Goal: Task Accomplishment & Management: Complete application form

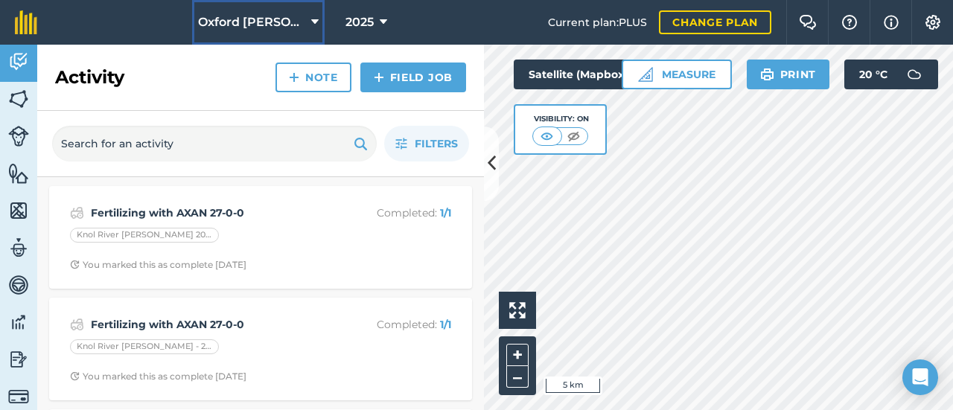
click at [243, 25] on span "Oxford [PERSON_NAME] Farm" at bounding box center [251, 22] width 107 height 18
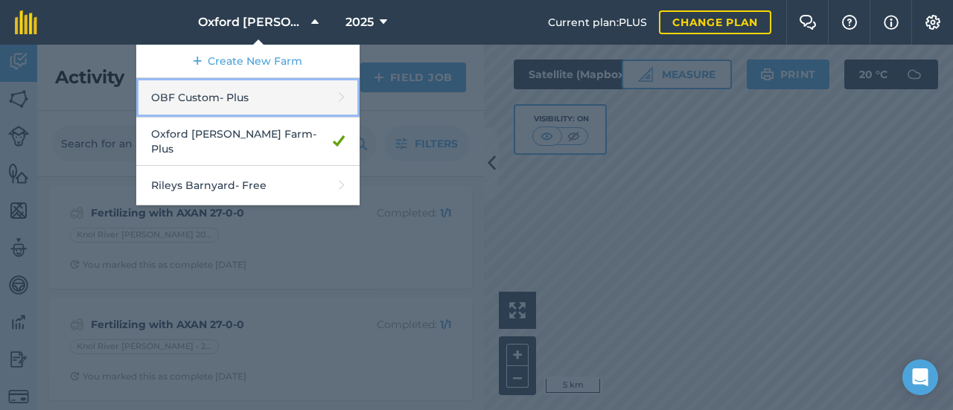
click at [226, 90] on link "OBF Custom - Plus" at bounding box center [247, 97] width 223 height 39
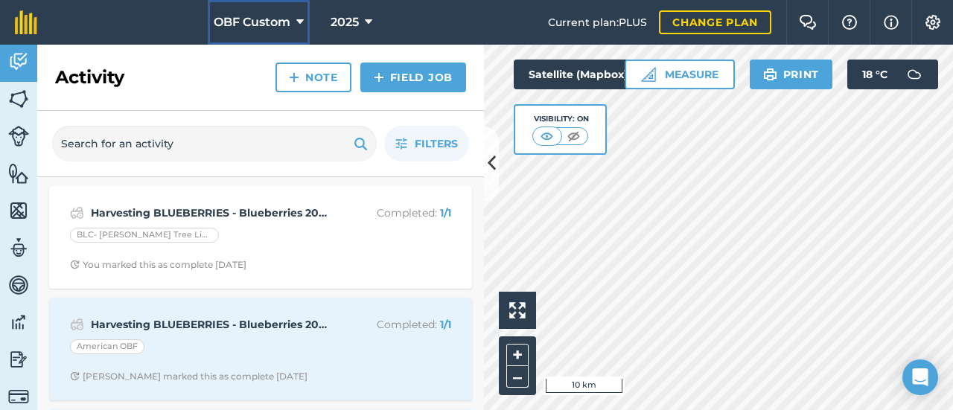
click at [256, 25] on span "OBF Custom" at bounding box center [252, 22] width 77 height 18
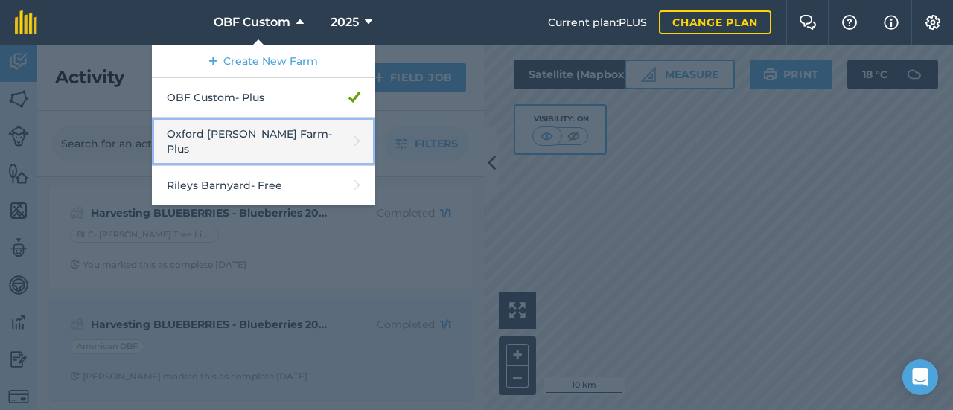
click at [227, 130] on link "Oxford [PERSON_NAME] Farm - Plus" at bounding box center [263, 142] width 223 height 48
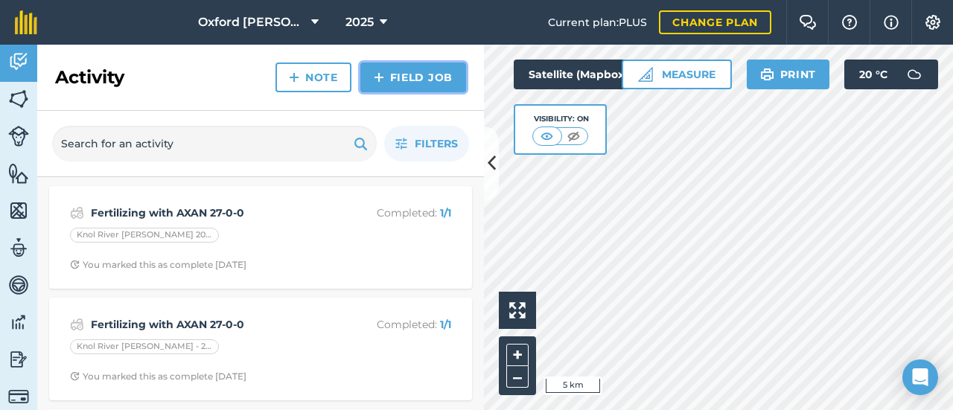
click at [408, 77] on link "Field Job" at bounding box center [413, 78] width 106 height 30
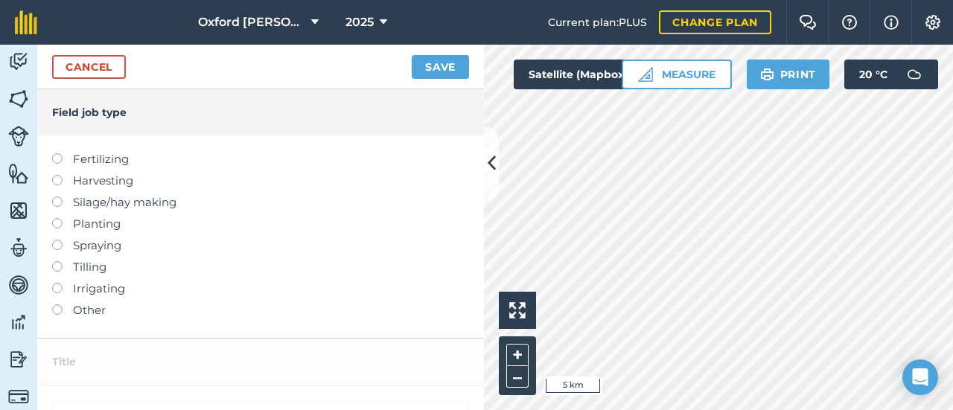
click at [60, 240] on label at bounding box center [62, 240] width 21 height 0
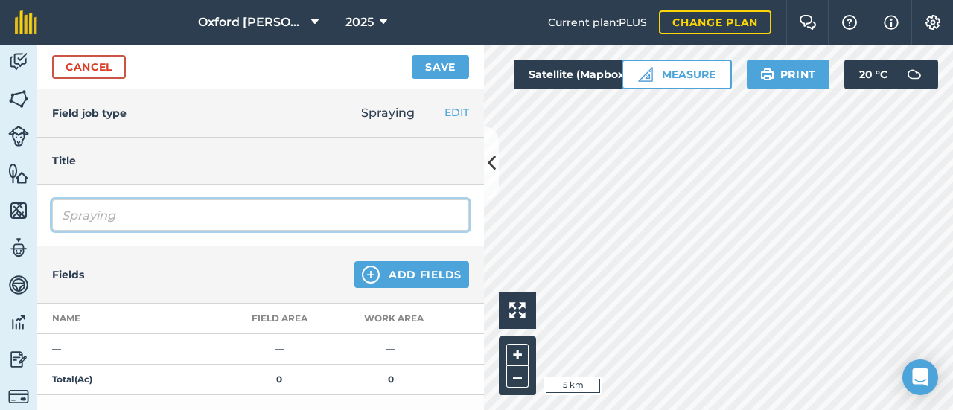
click at [127, 217] on input "Spraying" at bounding box center [260, 214] width 417 height 31
click at [122, 218] on input "Spraying phostrol" at bounding box center [260, 214] width 417 height 31
type input "Spraying phostrol"
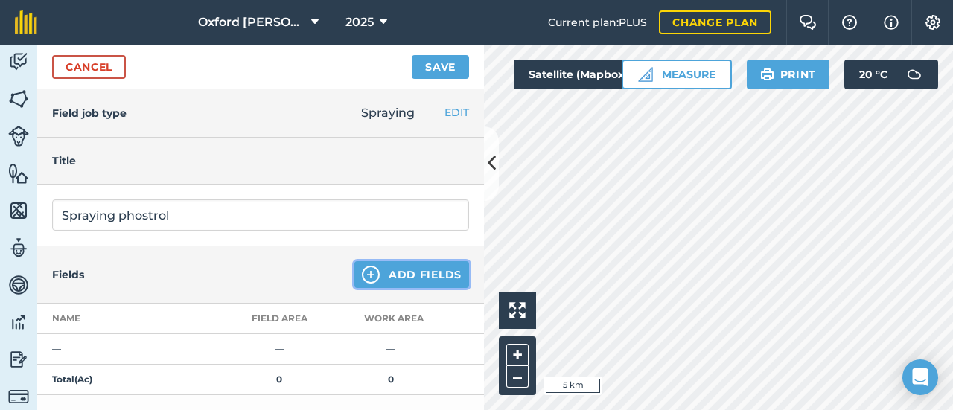
click at [386, 280] on button "Add Fields" at bounding box center [411, 274] width 115 height 27
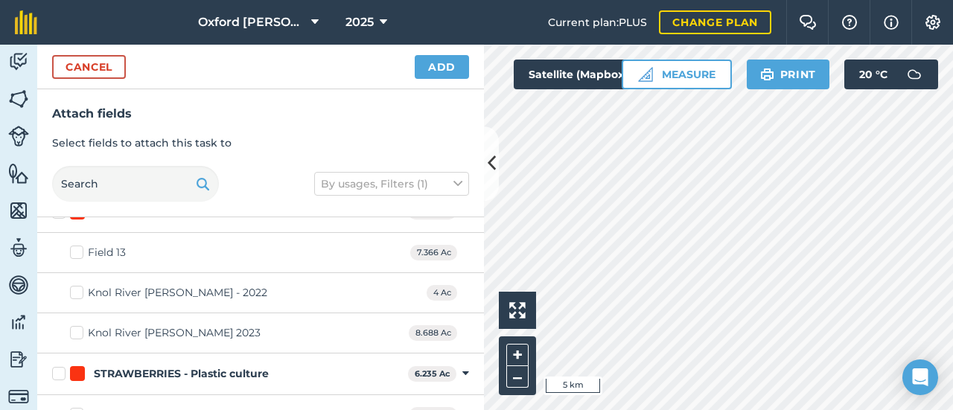
scroll to position [1662, 0]
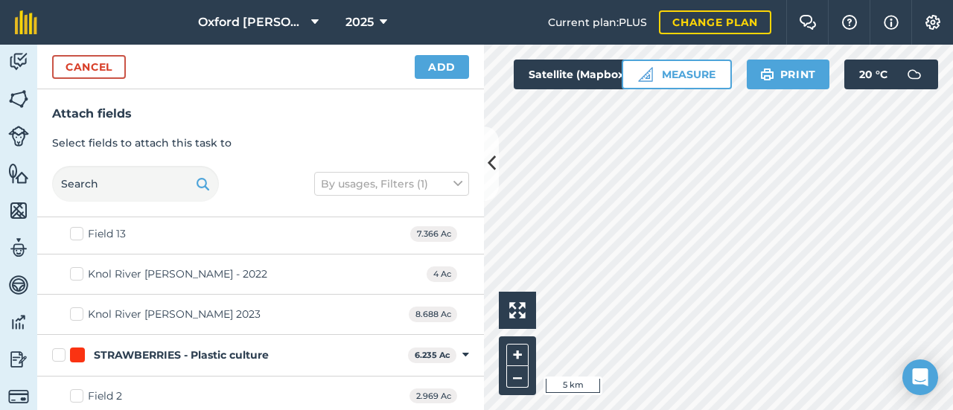
click at [73, 266] on label "Knol River [PERSON_NAME] - 2022" at bounding box center [168, 274] width 197 height 16
click at [73, 266] on input "Knol River [PERSON_NAME] - 2022" at bounding box center [75, 271] width 10 height 10
checkbox input "true"
click at [77, 307] on label "Knol River [PERSON_NAME] 2023" at bounding box center [165, 315] width 191 height 16
click at [77, 307] on input "Knol River [PERSON_NAME] 2023" at bounding box center [75, 312] width 10 height 10
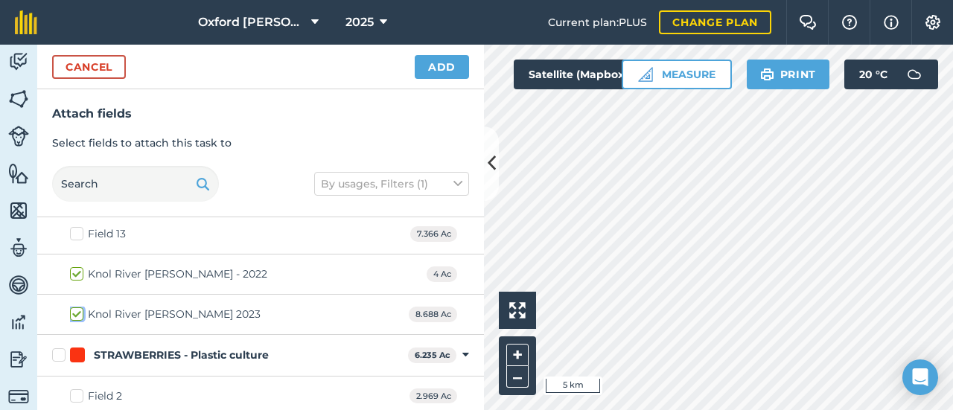
checkbox input "true"
click at [439, 62] on button "Add" at bounding box center [442, 67] width 54 height 24
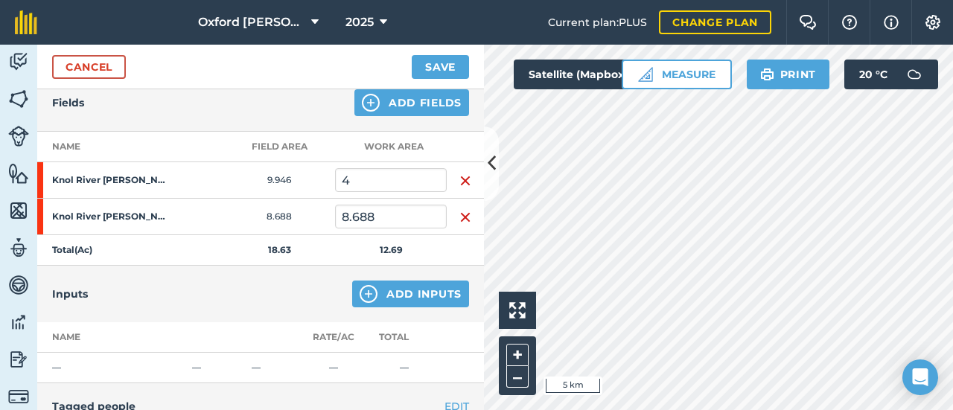
scroll to position [149, 0]
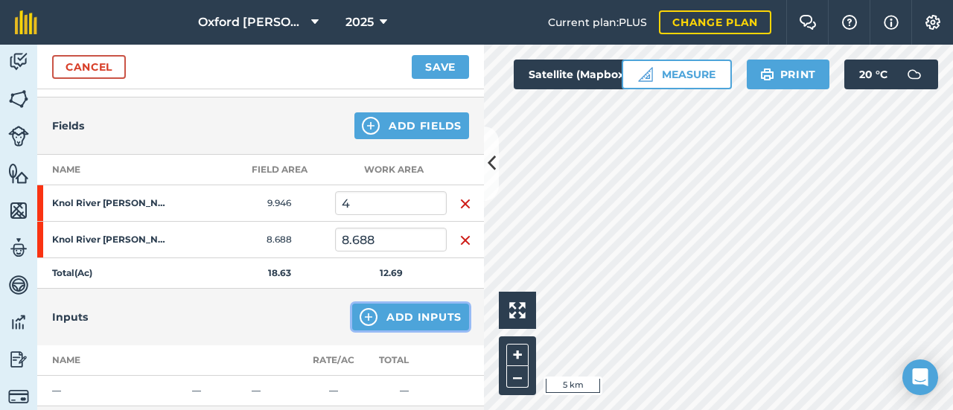
click at [426, 313] on button "Add Inputs" at bounding box center [410, 317] width 117 height 27
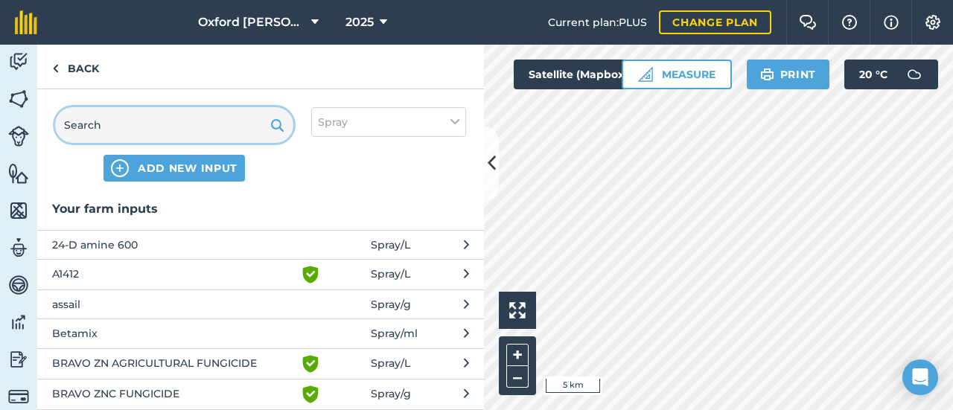
click at [173, 132] on input "text" at bounding box center [174, 125] width 238 height 36
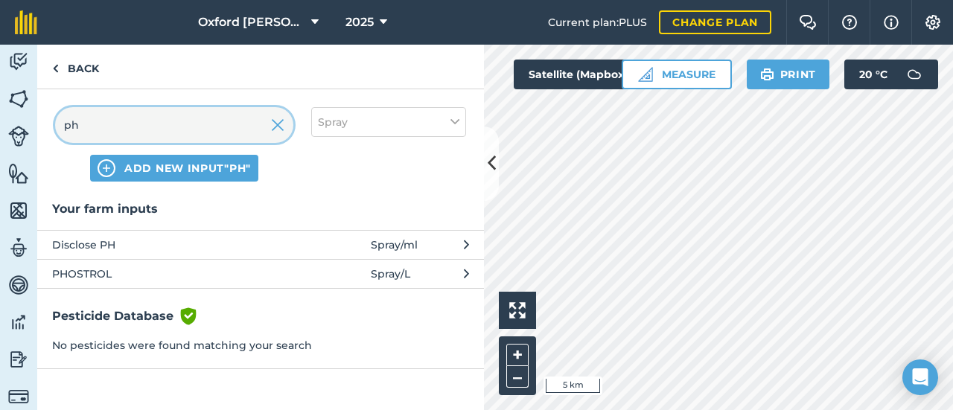
type input "ph"
click at [92, 269] on span "PHOSTROL" at bounding box center [173, 274] width 243 height 16
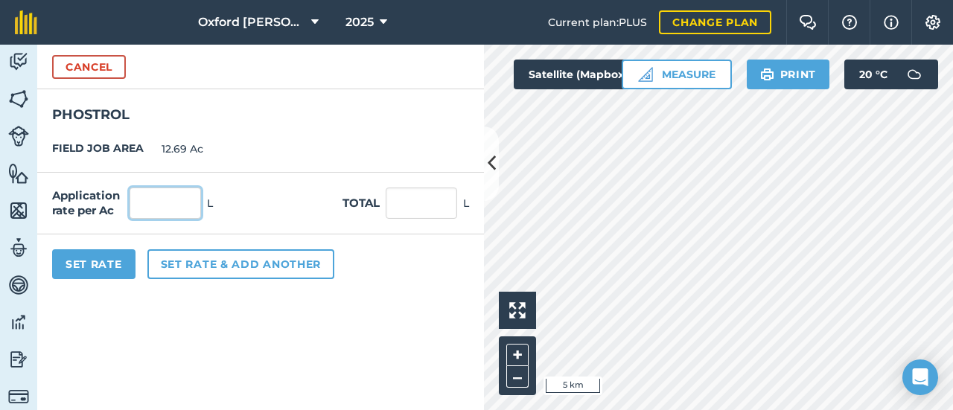
click at [173, 209] on input "text" at bounding box center [165, 203] width 71 height 31
type input "2"
type input "25.38"
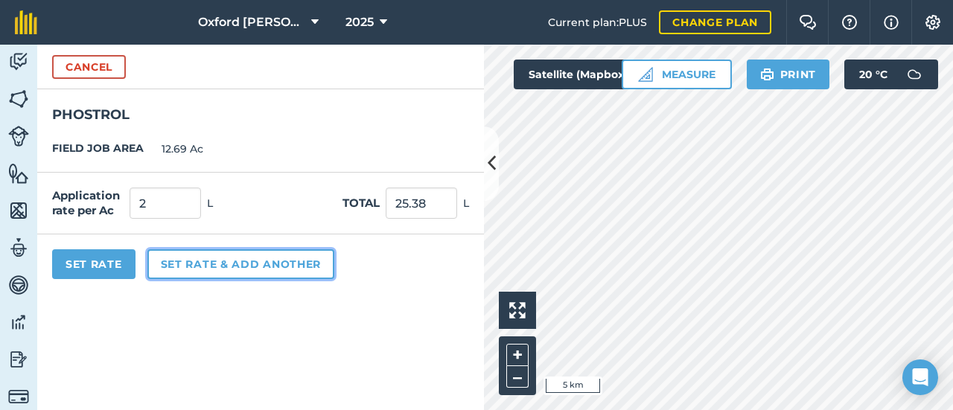
click at [201, 268] on button "Set rate & add another" at bounding box center [240, 264] width 187 height 30
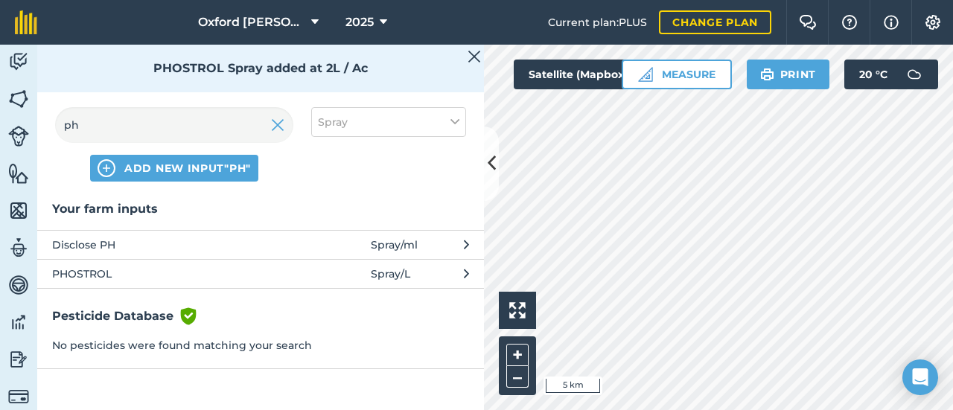
click at [179, 246] on span "Disclose PH" at bounding box center [173, 245] width 243 height 16
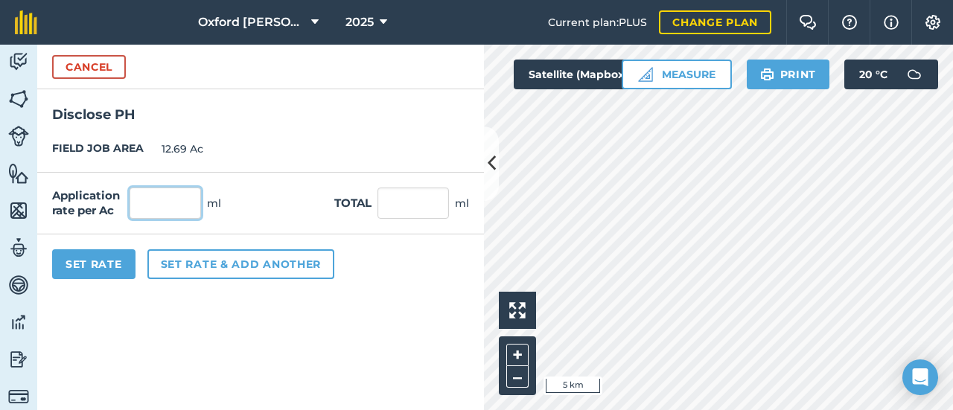
click at [178, 206] on input "text" at bounding box center [165, 203] width 71 height 31
type input "300"
type input "3,807"
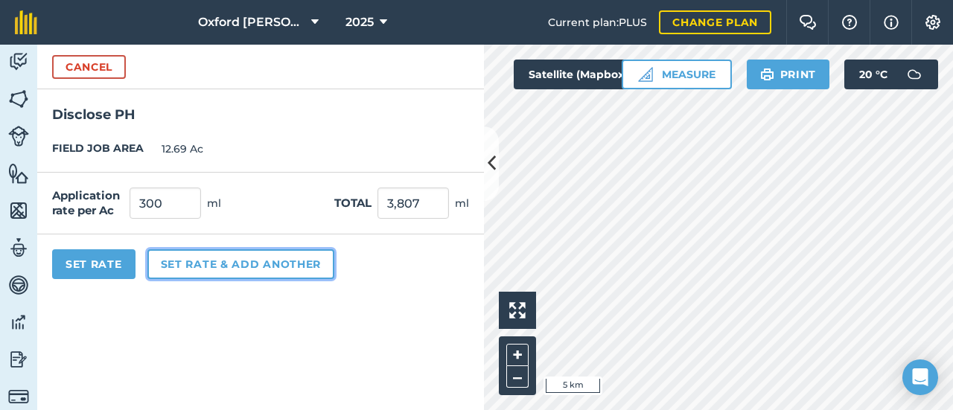
click at [208, 265] on button "Set rate & add another" at bounding box center [240, 264] width 187 height 30
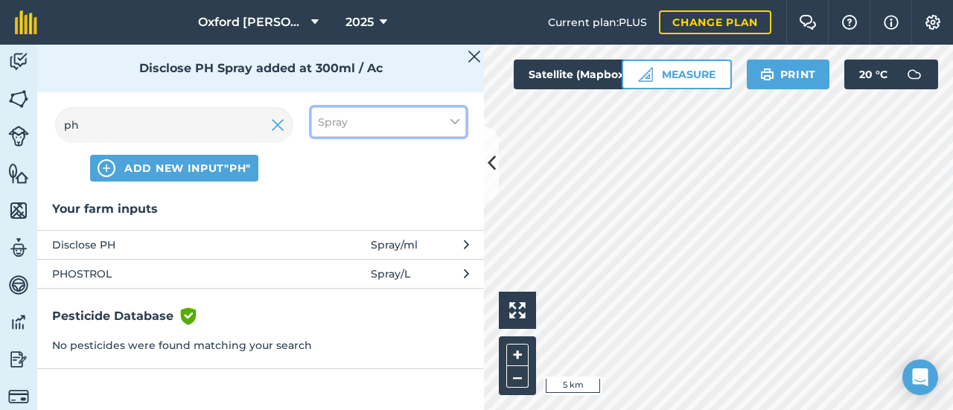
click at [411, 127] on button "Spray" at bounding box center [388, 122] width 155 height 30
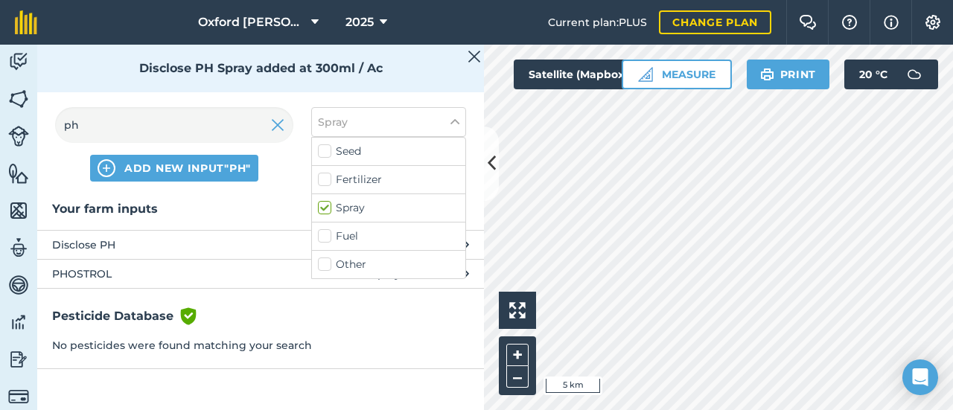
click at [381, 175] on label "Fertilizer" at bounding box center [388, 180] width 141 height 16
click at [328, 175] on input "Fertilizer" at bounding box center [323, 177] width 10 height 10
checkbox input "true"
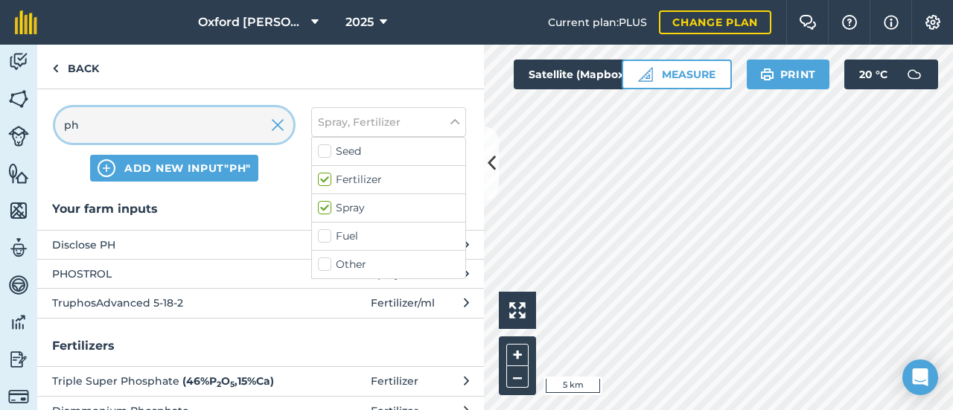
drag, startPoint x: 119, startPoint y: 134, endPoint x: 62, endPoint y: 136, distance: 57.4
click at [62, 136] on input "ph" at bounding box center [174, 125] width 238 height 36
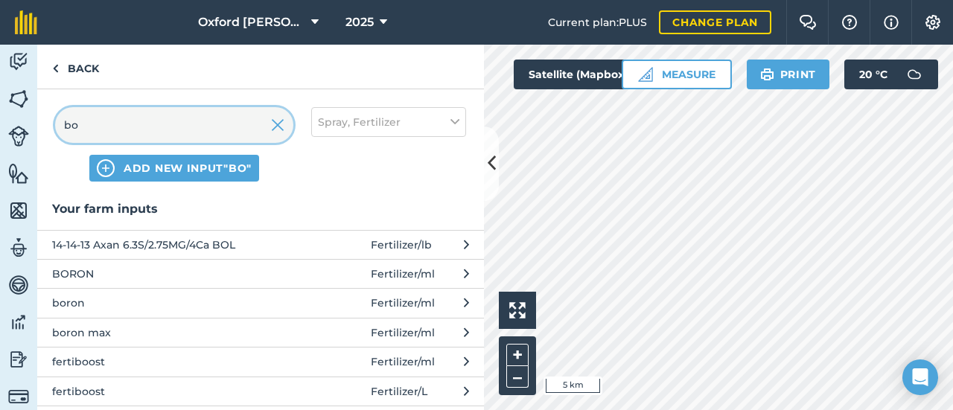
type input "bo"
click at [70, 330] on span "boron max" at bounding box center [173, 333] width 243 height 16
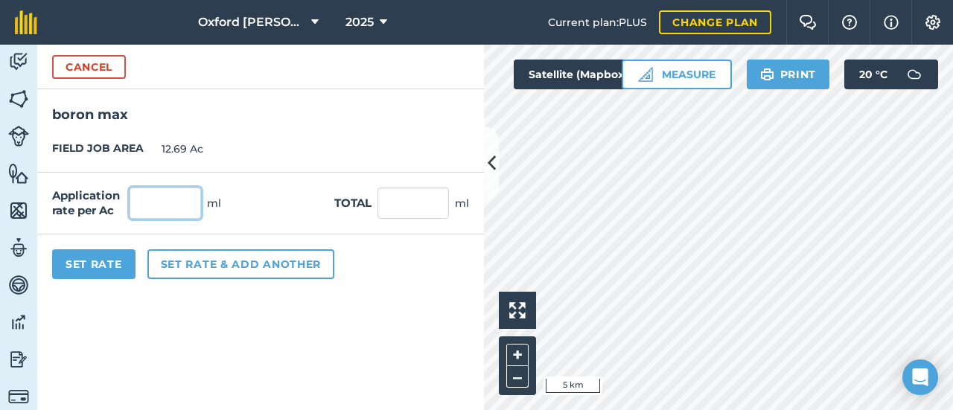
click at [148, 205] on input "text" at bounding box center [165, 203] width 71 height 31
type input "500"
type input "6,345"
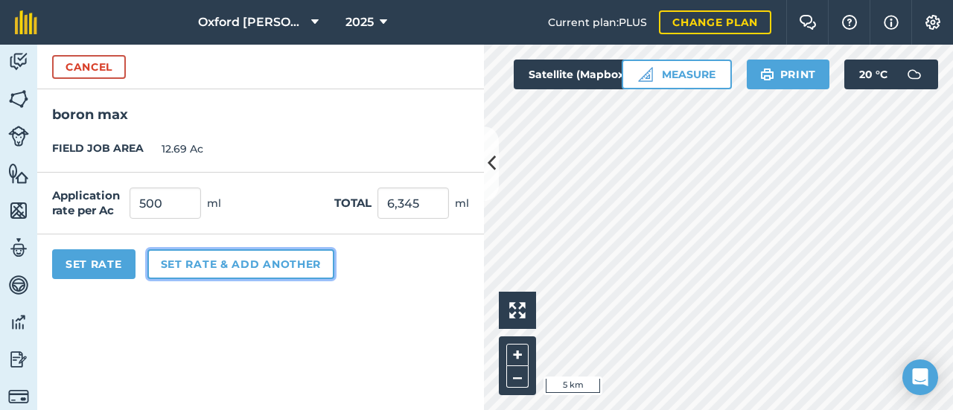
click at [185, 267] on button "Set rate & add another" at bounding box center [240, 264] width 187 height 30
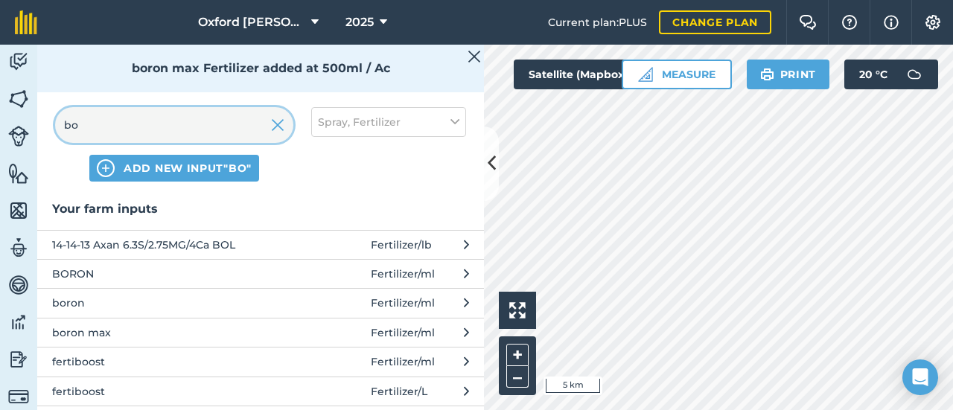
drag, startPoint x: 93, startPoint y: 129, endPoint x: 31, endPoint y: 132, distance: 62.6
click at [31, 132] on div "Activity Fields Livestock Features Maps Team Vehicles Data Reporting Billing Tu…" at bounding box center [476, 227] width 953 height 365
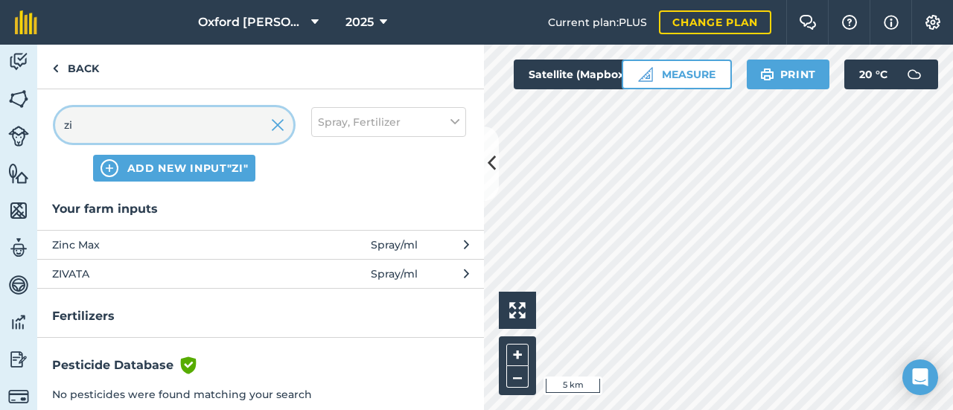
type input "zi"
click at [58, 242] on span "Zinc Max" at bounding box center [173, 245] width 243 height 16
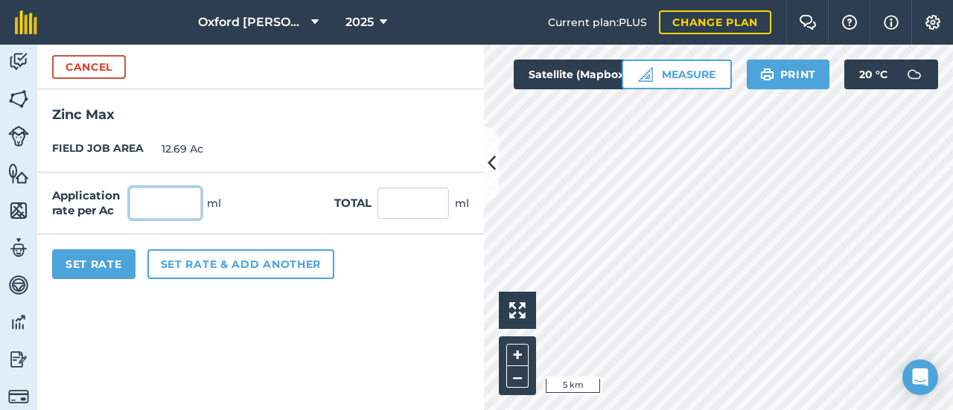
click at [159, 202] on input "text" at bounding box center [165, 203] width 71 height 31
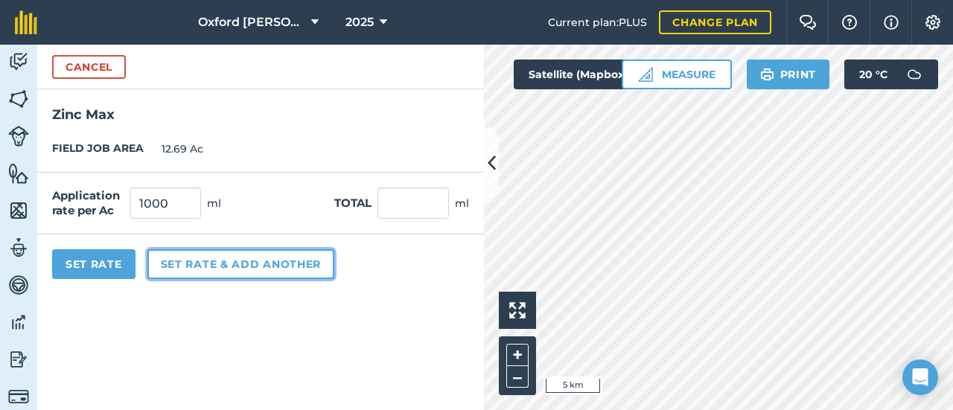
type input "1,000"
type input "12,690"
click at [165, 265] on button "Set rate & add another" at bounding box center [240, 264] width 187 height 30
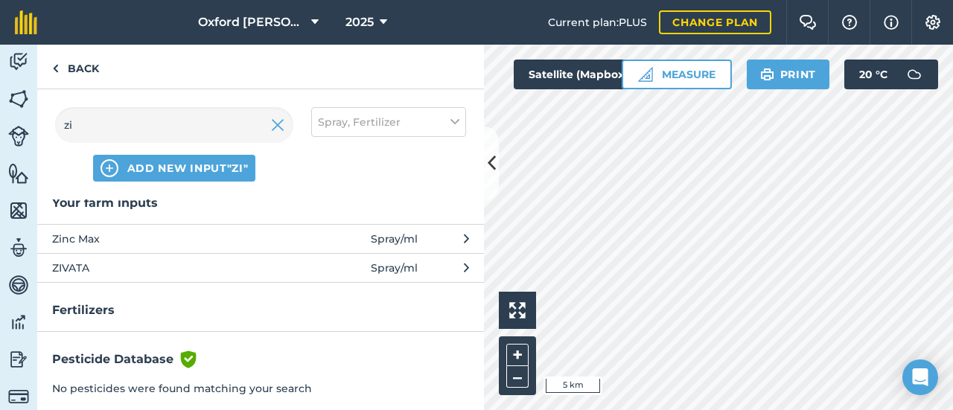
scroll to position [0, 0]
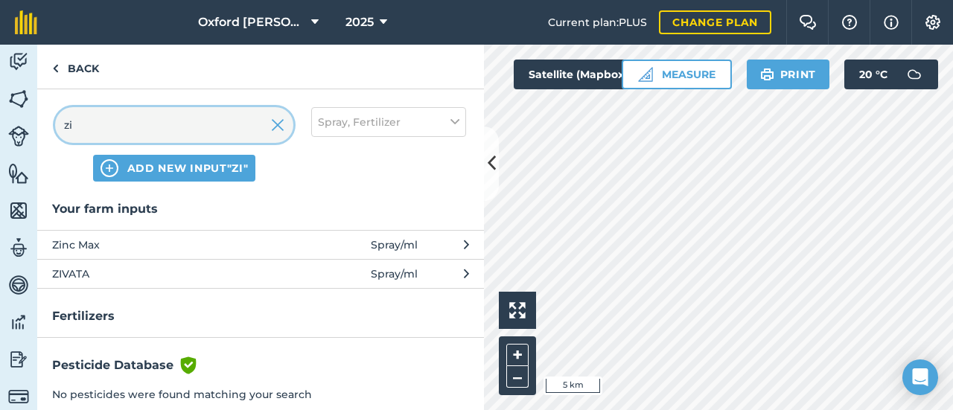
drag, startPoint x: 73, startPoint y: 126, endPoint x: 7, endPoint y: 136, distance: 67.1
click at [7, 136] on div "Activity Fields Livestock Features Maps Team Vehicles Data Reporting Billing Tu…" at bounding box center [476, 227] width 953 height 365
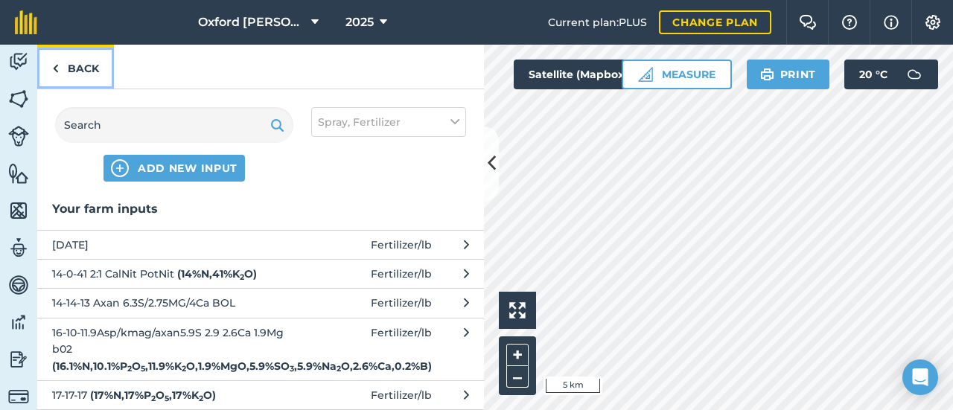
click at [71, 68] on link "Back" at bounding box center [75, 67] width 77 height 44
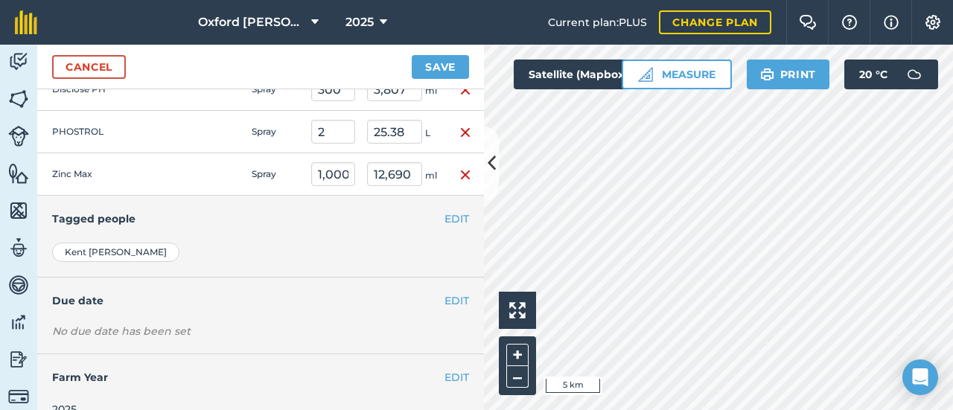
scroll to position [517, 0]
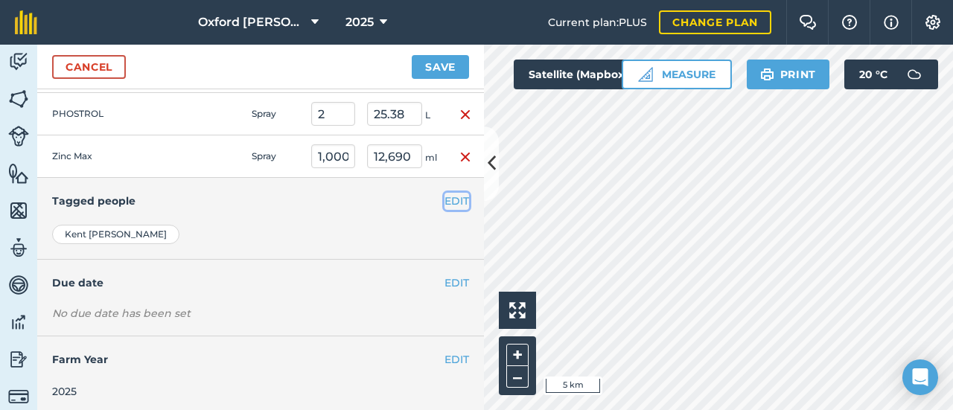
click at [444, 193] on button "EDIT" at bounding box center [456, 201] width 25 height 16
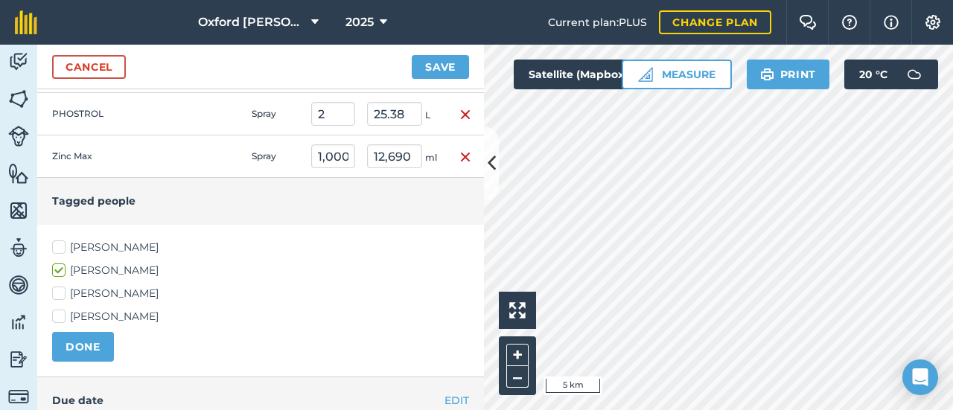
click at [59, 314] on label "[PERSON_NAME]" at bounding box center [260, 317] width 417 height 16
click at [59, 314] on input "[PERSON_NAME]" at bounding box center [57, 314] width 10 height 10
checkbox input "true"
click at [95, 342] on button "DONE" at bounding box center [83, 347] width 62 height 30
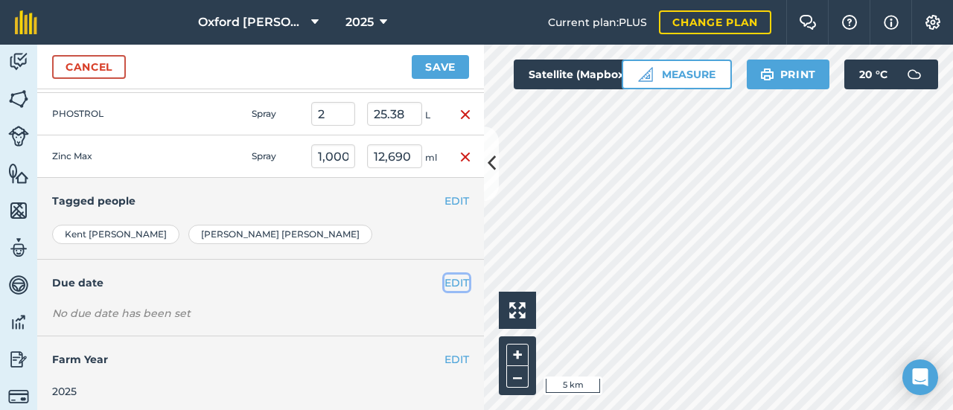
click at [444, 278] on button "EDIT" at bounding box center [456, 283] width 25 height 16
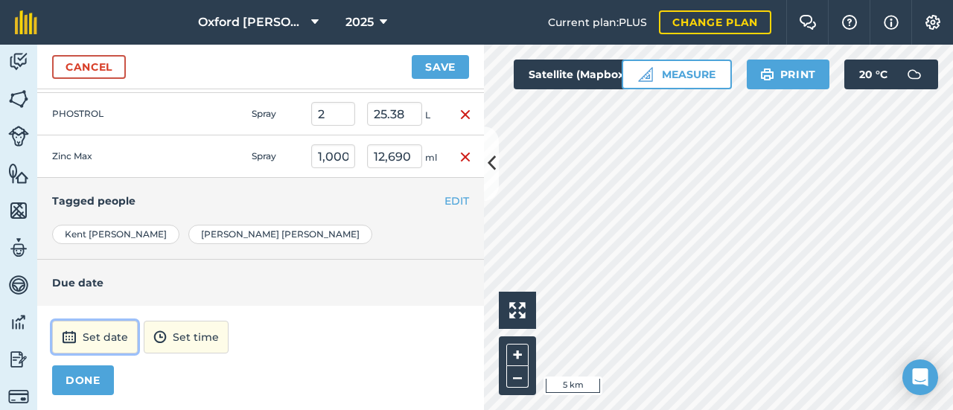
click at [116, 333] on button "Set date" at bounding box center [95, 337] width 86 height 33
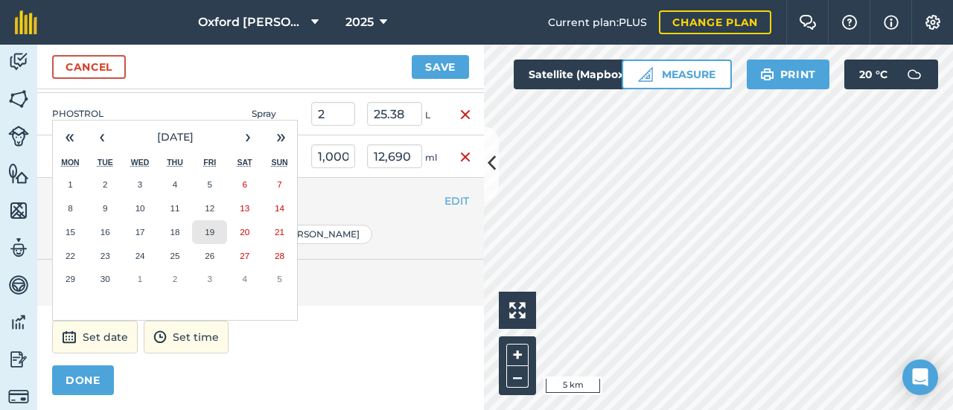
click at [202, 231] on button "19" at bounding box center [209, 232] width 35 height 24
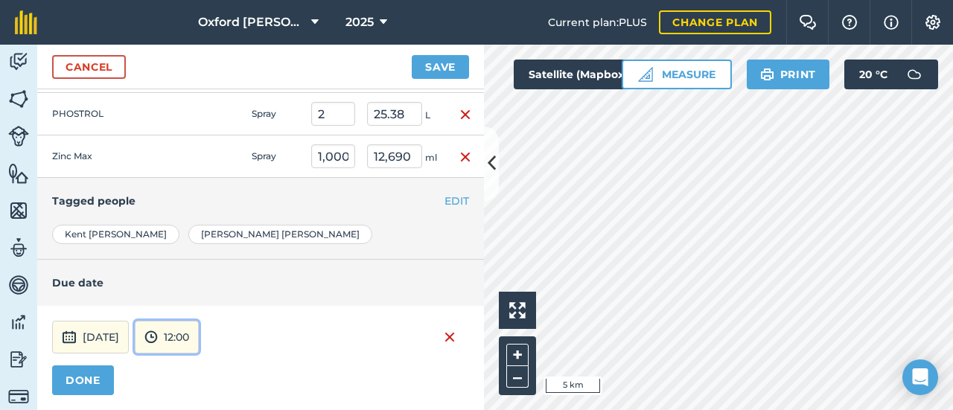
click at [199, 326] on button "12:00" at bounding box center [167, 337] width 64 height 33
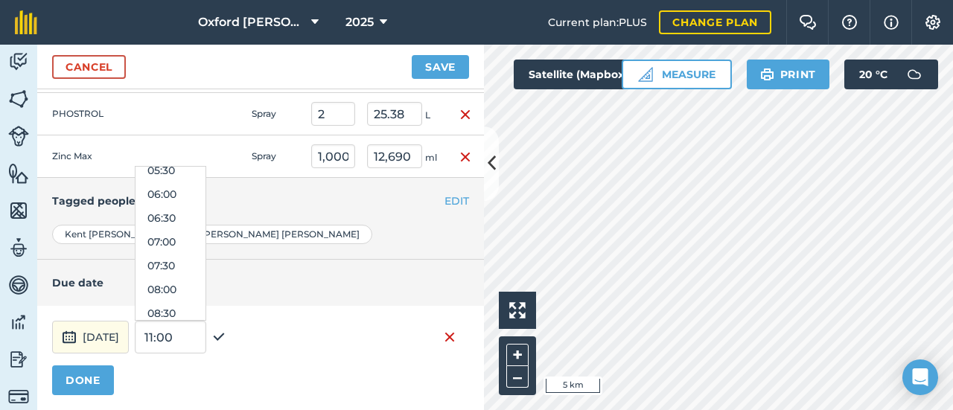
scroll to position [324, 0]
click at [204, 281] on button "09:00" at bounding box center [170, 284] width 70 height 24
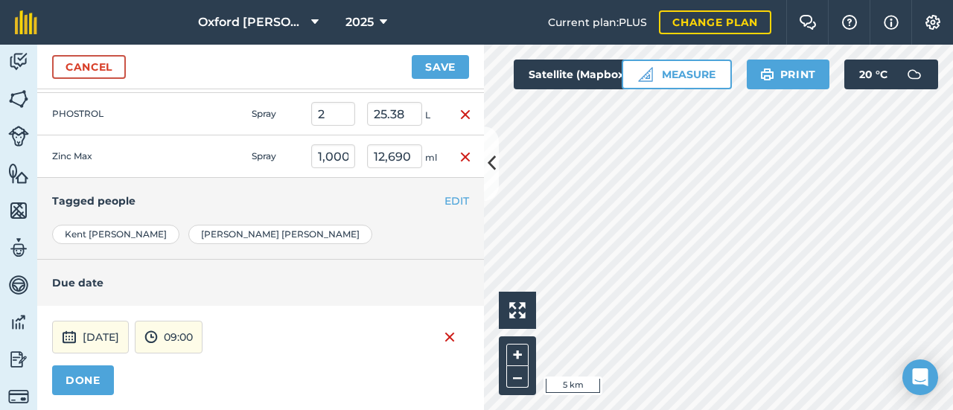
scroll to position [591, 0]
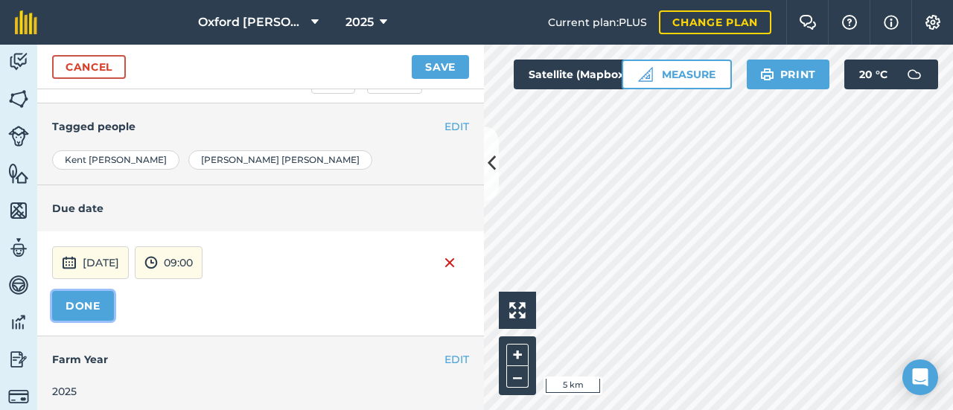
click at [95, 304] on button "DONE" at bounding box center [83, 306] width 62 height 30
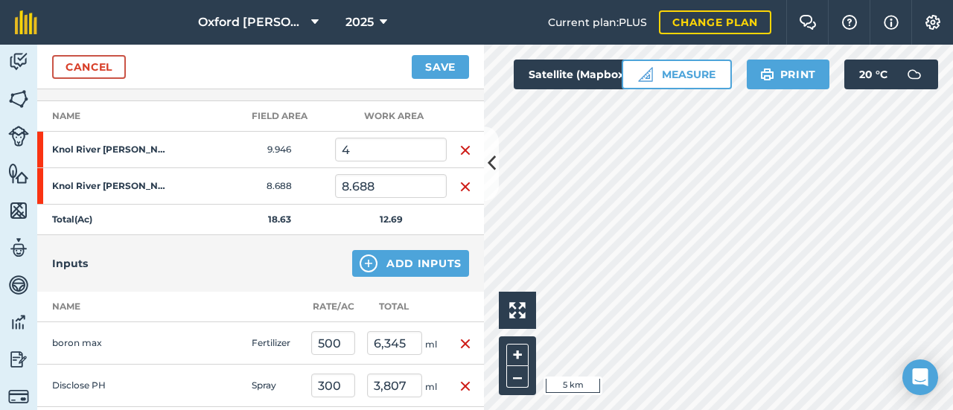
scroll to position [147, 0]
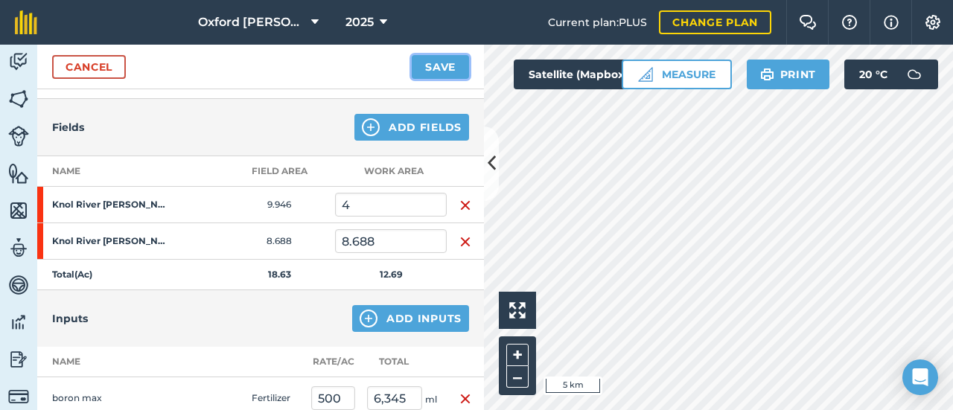
click at [453, 66] on button "Save" at bounding box center [440, 67] width 57 height 24
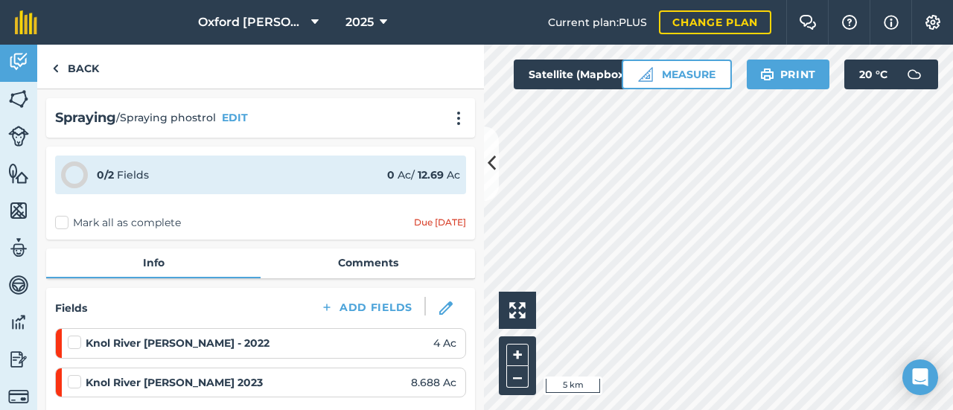
click at [58, 220] on label "Mark all as complete" at bounding box center [118, 223] width 126 height 16
click at [58, 220] on input "Mark all as complete" at bounding box center [60, 220] width 10 height 10
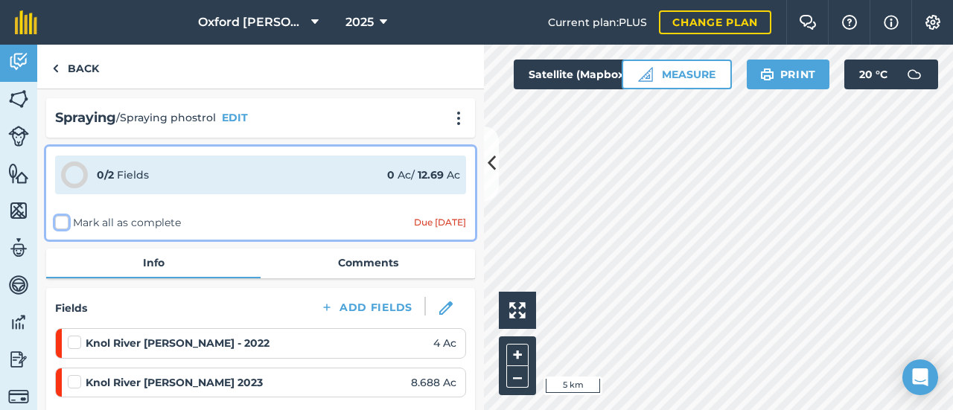
checkbox input "false"
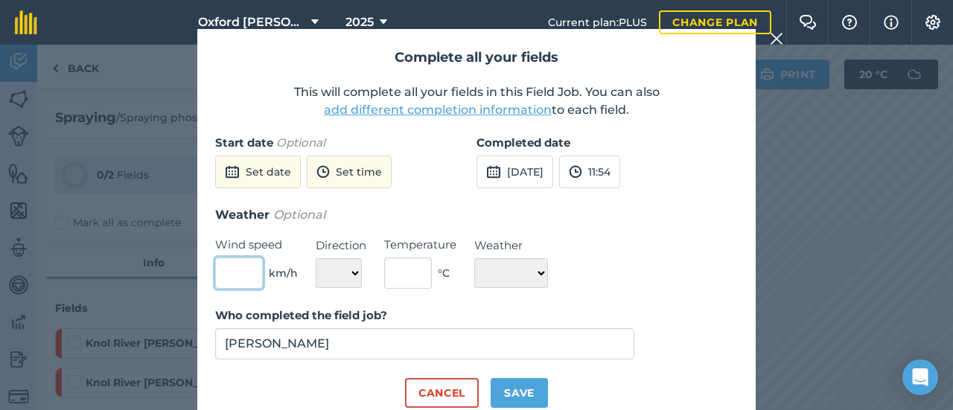
click at [240, 264] on input "text" at bounding box center [239, 273] width 48 height 31
type input "2"
click at [322, 269] on select "N NE E SE S SW W NW" at bounding box center [339, 273] width 46 height 30
select select "SW"
click at [316, 258] on select "N NE E SE S SW W NW" at bounding box center [339, 273] width 46 height 30
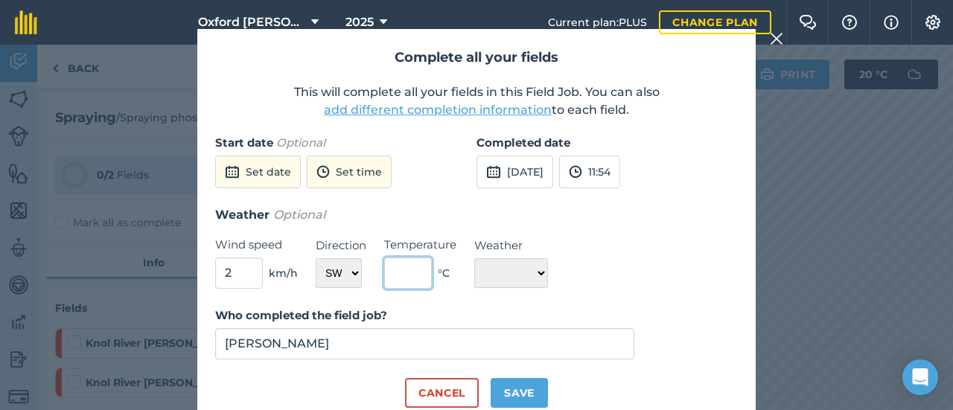
click at [399, 276] on input "text" at bounding box center [408, 273] width 48 height 31
type input "14"
click at [493, 275] on select "☀️ Sunny 🌧 Rainy ⛅️ Cloudy 🌨 Snow ❄️ Icy" at bounding box center [511, 273] width 74 height 30
select select "Cloudy"
click at [474, 258] on select "☀️ Sunny 🌧 Rainy ⛅️ Cloudy 🌨 Snow ❄️ Icy" at bounding box center [511, 273] width 74 height 30
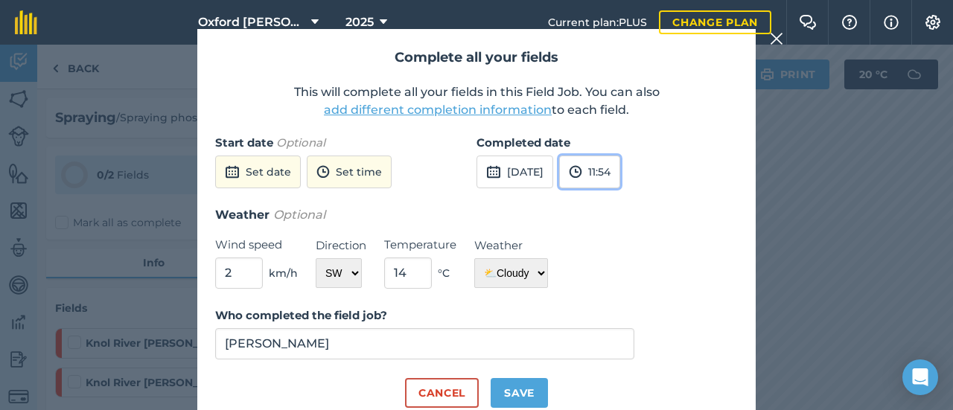
click at [620, 170] on button "11:54" at bounding box center [589, 172] width 61 height 33
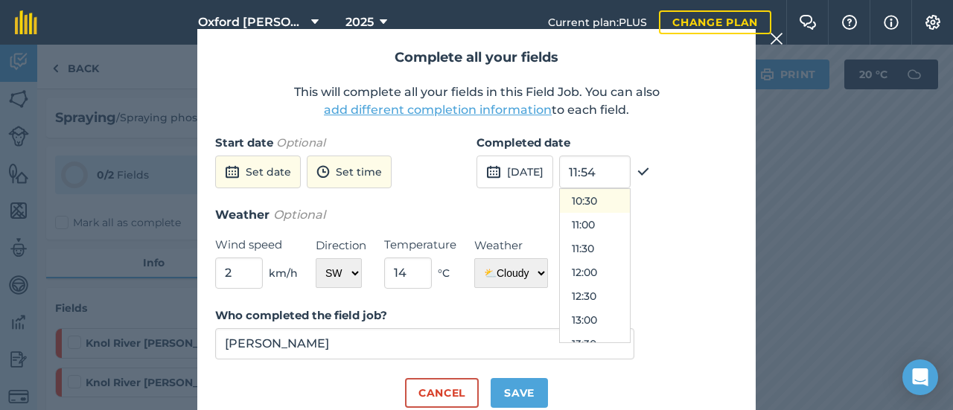
scroll to position [351, 0]
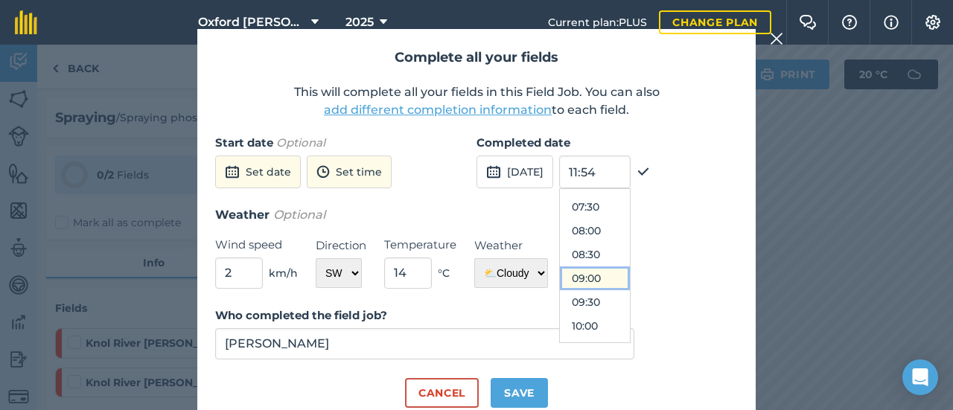
click at [630, 281] on button "09:00" at bounding box center [595, 278] width 70 height 24
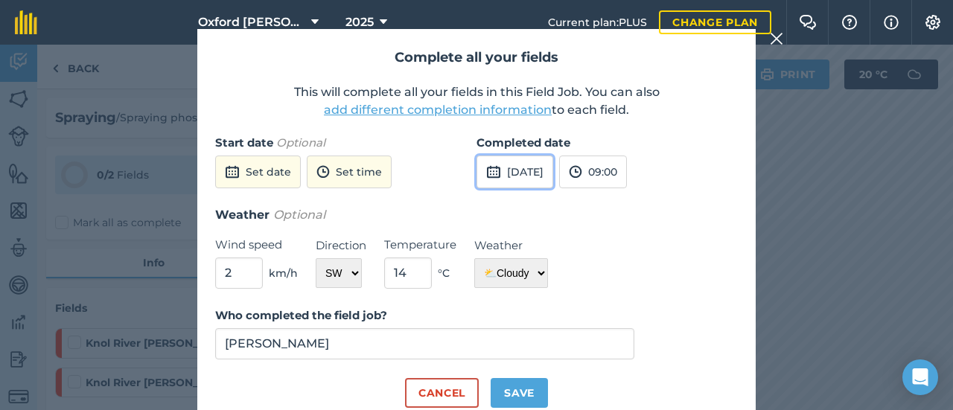
click at [530, 172] on button "[DATE]" at bounding box center [514, 172] width 77 height 33
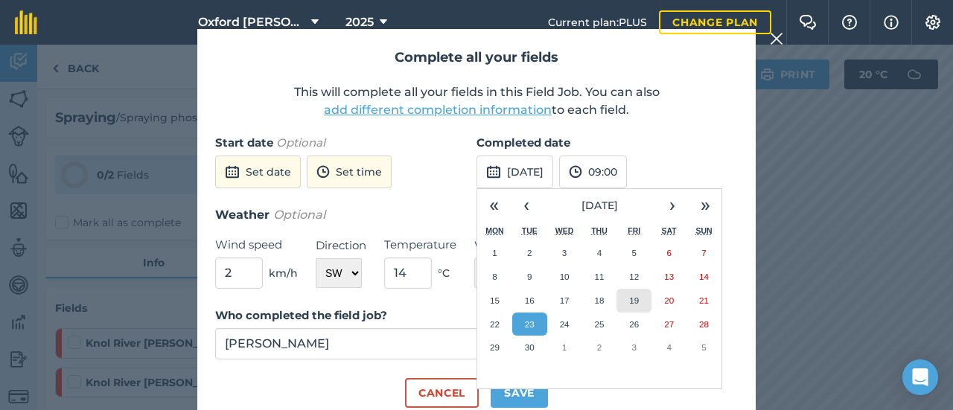
click at [630, 297] on abbr "19" at bounding box center [634, 301] width 10 height 10
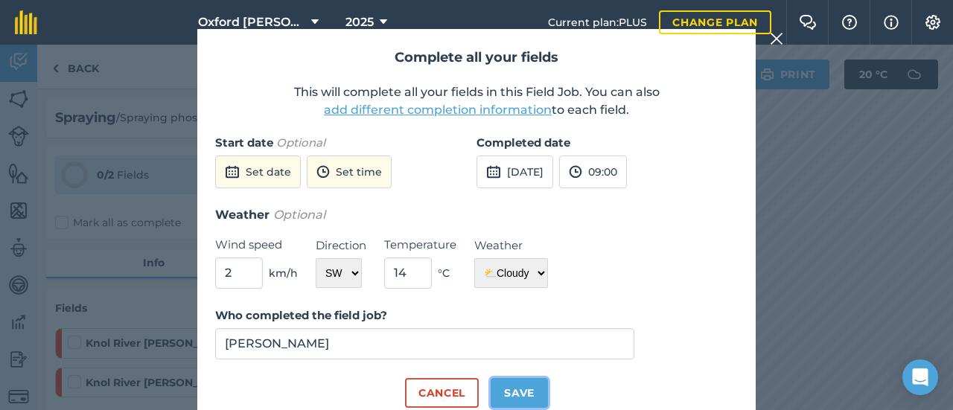
click at [509, 389] on button "Save" at bounding box center [519, 393] width 57 height 30
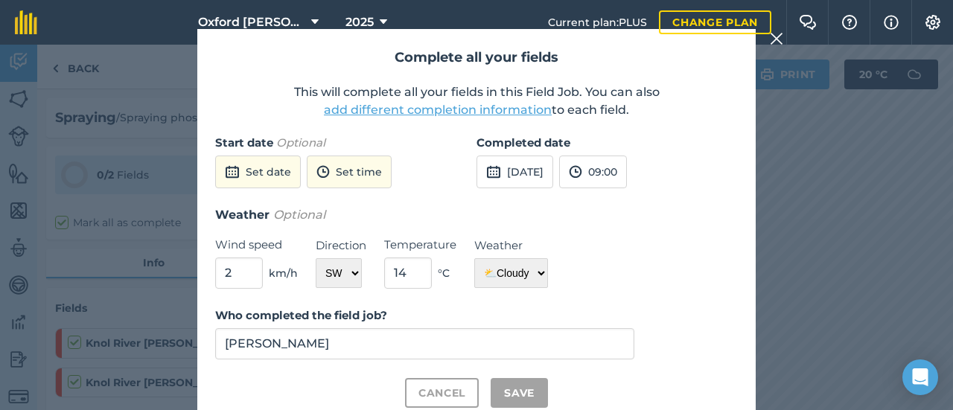
checkbox input "true"
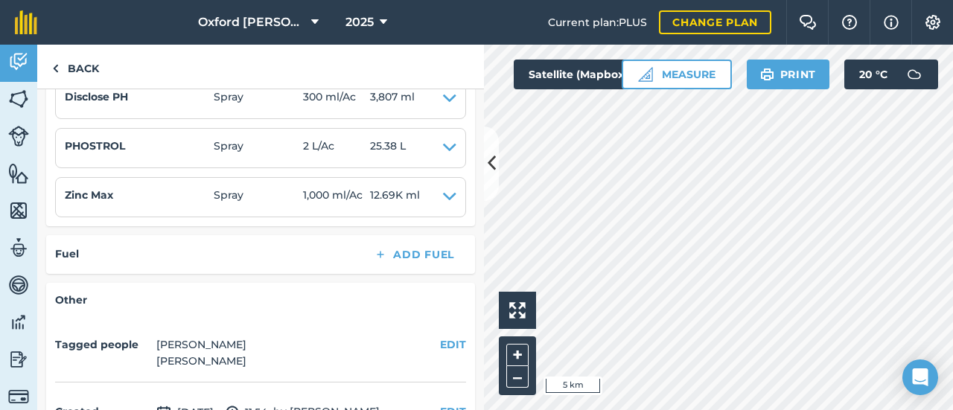
scroll to position [607, 0]
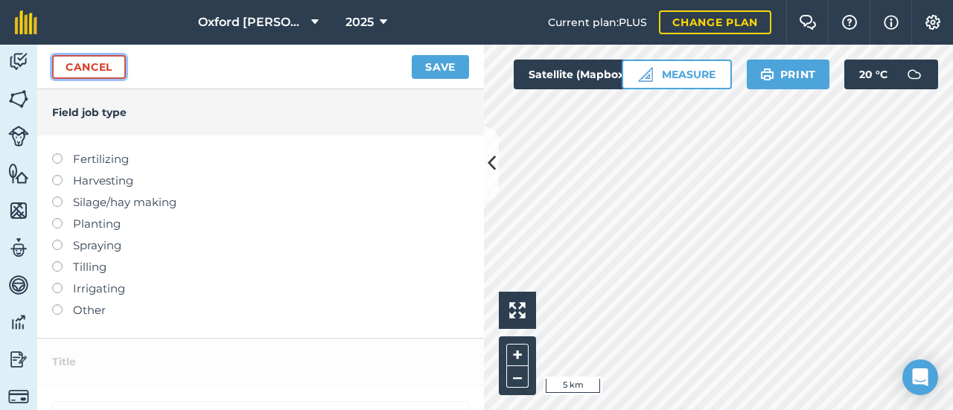
click at [71, 59] on link "Cancel" at bounding box center [89, 67] width 74 height 24
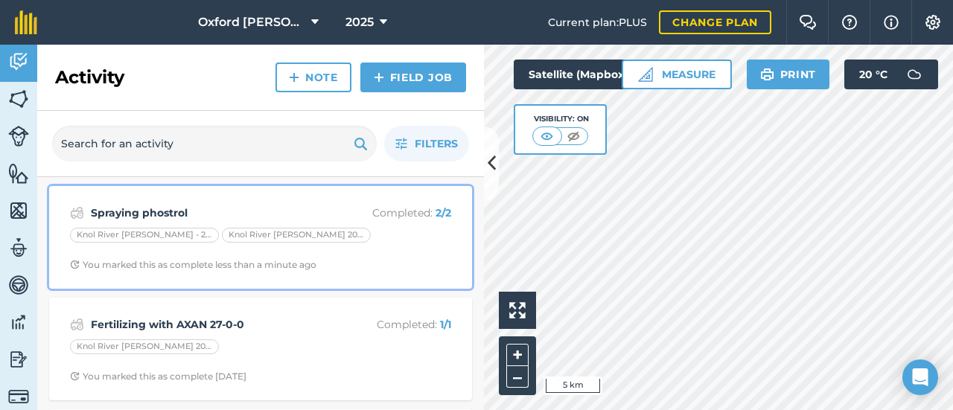
click at [124, 208] on strong "Spraying phostrol" at bounding box center [209, 213] width 236 height 16
